Goal: Transaction & Acquisition: Book appointment/travel/reservation

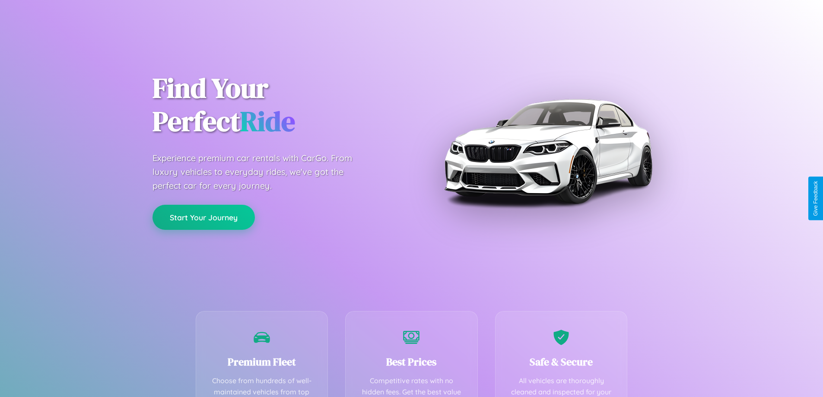
click at [204, 217] on button "Start Your Journey" at bounding box center [204, 217] width 102 height 25
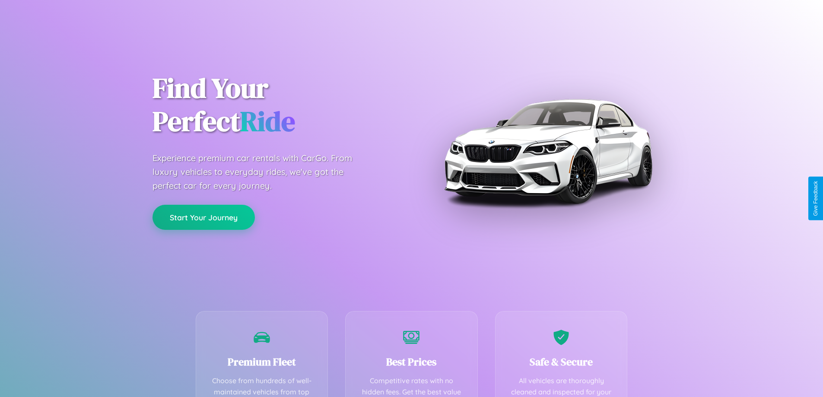
click at [204, 217] on button "Start Your Journey" at bounding box center [204, 217] width 102 height 25
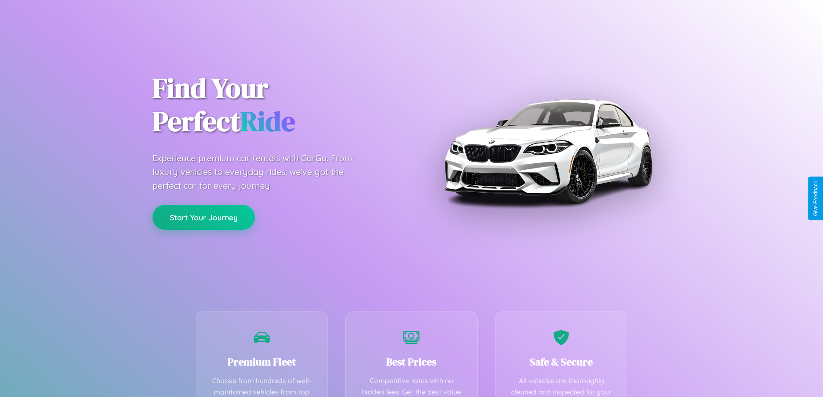
click at [204, 217] on button "Start Your Journey" at bounding box center [204, 217] width 102 height 25
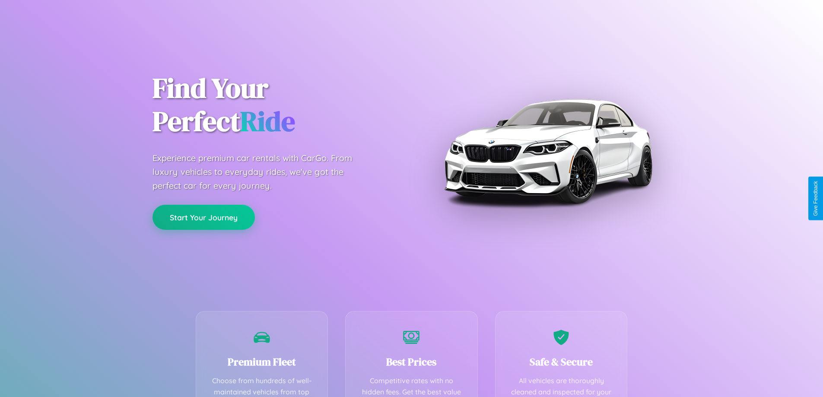
click at [204, 217] on button "Start Your Journey" at bounding box center [204, 217] width 102 height 25
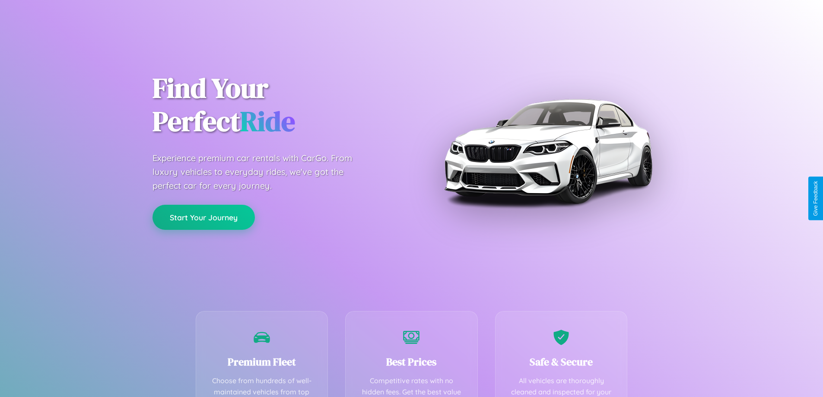
click at [204, 217] on button "Start Your Journey" at bounding box center [204, 217] width 102 height 25
